Goal: Task Accomplishment & Management: Manage account settings

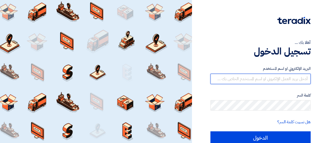
click at [278, 81] on input "text" at bounding box center [260, 79] width 100 height 10
type input "[EMAIL_ADDRESS][DOMAIN_NAME]"
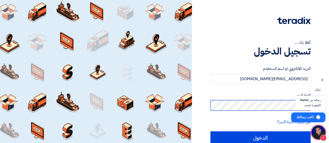
scroll to position [194, 0]
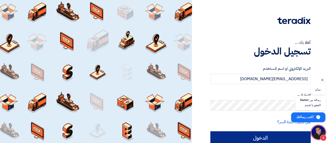
click at [259, 135] on input "الدخول" at bounding box center [260, 138] width 100 height 13
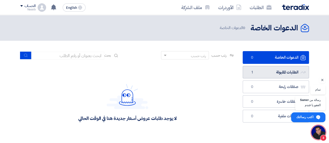
click at [277, 74] on link "الطلبات المقبولة الطلبات المقبولة 1" at bounding box center [276, 72] width 66 height 13
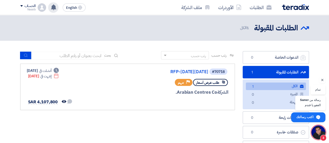
click at [51, 8] on icon at bounding box center [54, 7] width 6 height 6
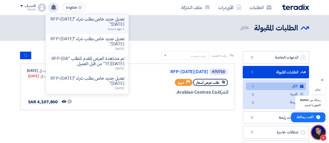
click at [73, 21] on p "تعديل جديد خاص بطلب شراء "RFP-[DATE][DATE]"." at bounding box center [87, 22] width 74 height 10
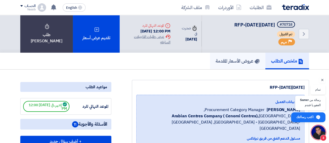
click at [234, 58] on h5 "عروض الأسعار المقدمة" at bounding box center [237, 61] width 44 height 6
